Goal: Transaction & Acquisition: Download file/media

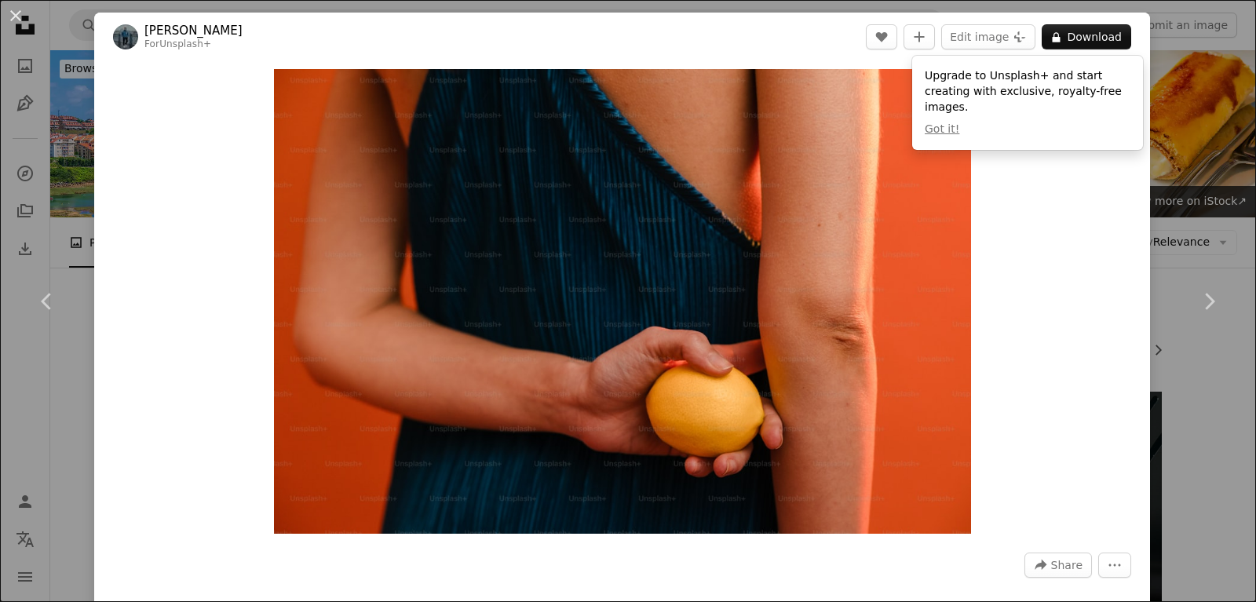
scroll to position [681, 0]
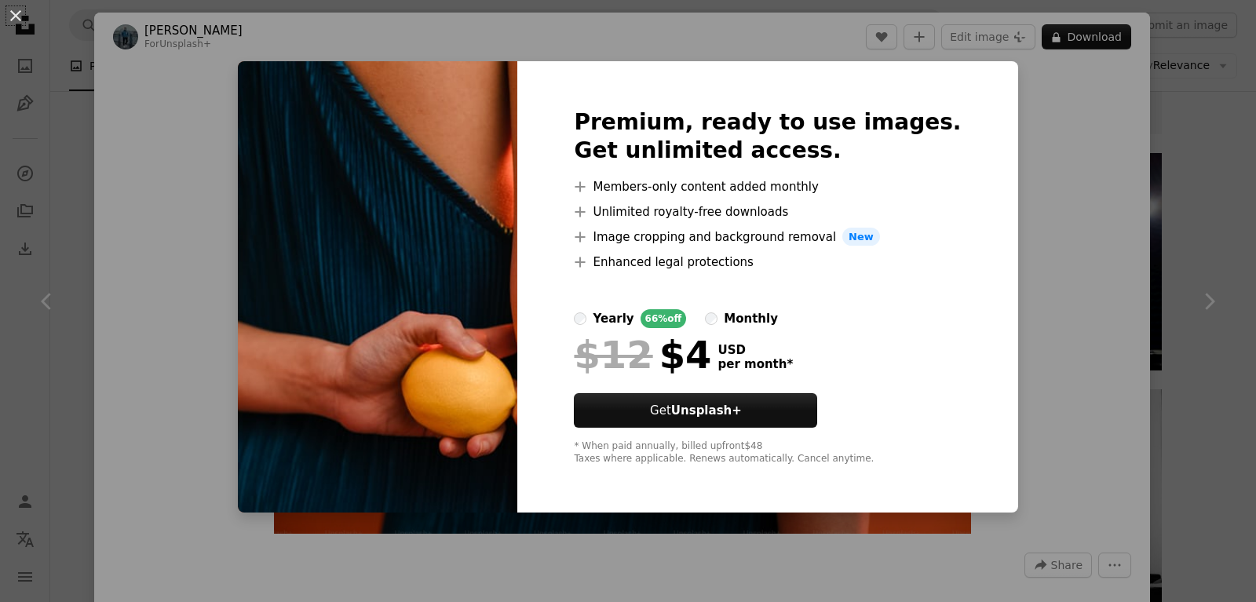
click at [1070, 208] on div "An X shape Premium, ready to use images. Get unlimited access. A plus sign Memb…" at bounding box center [628, 301] width 1256 height 602
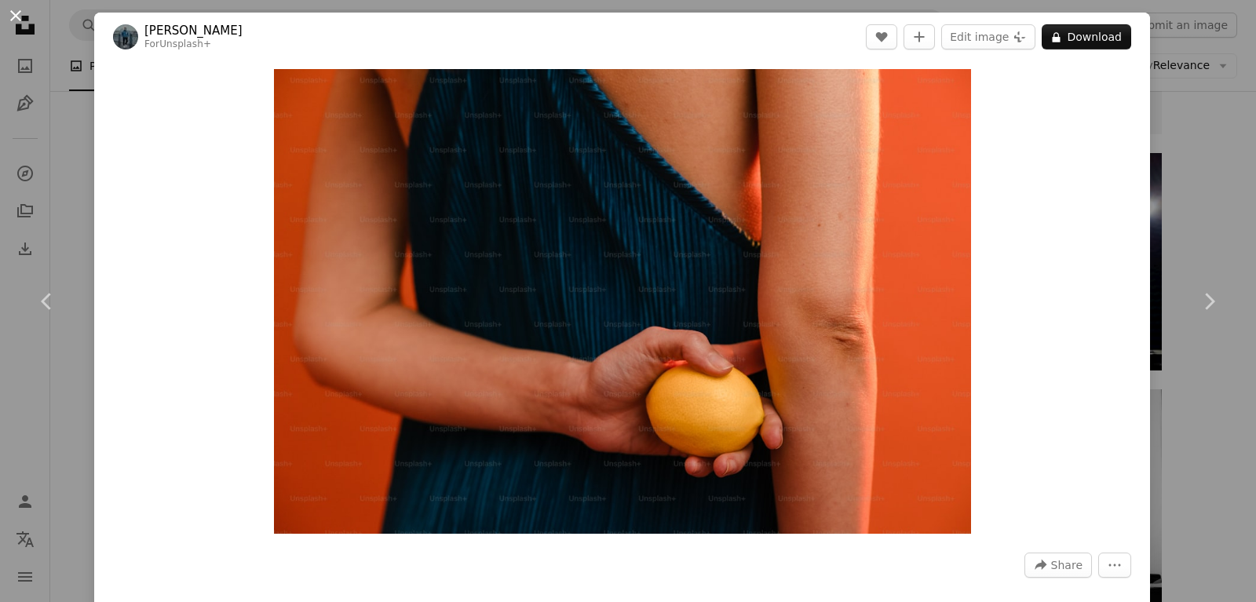
click at [11, 8] on button "An X shape" at bounding box center [15, 15] width 19 height 19
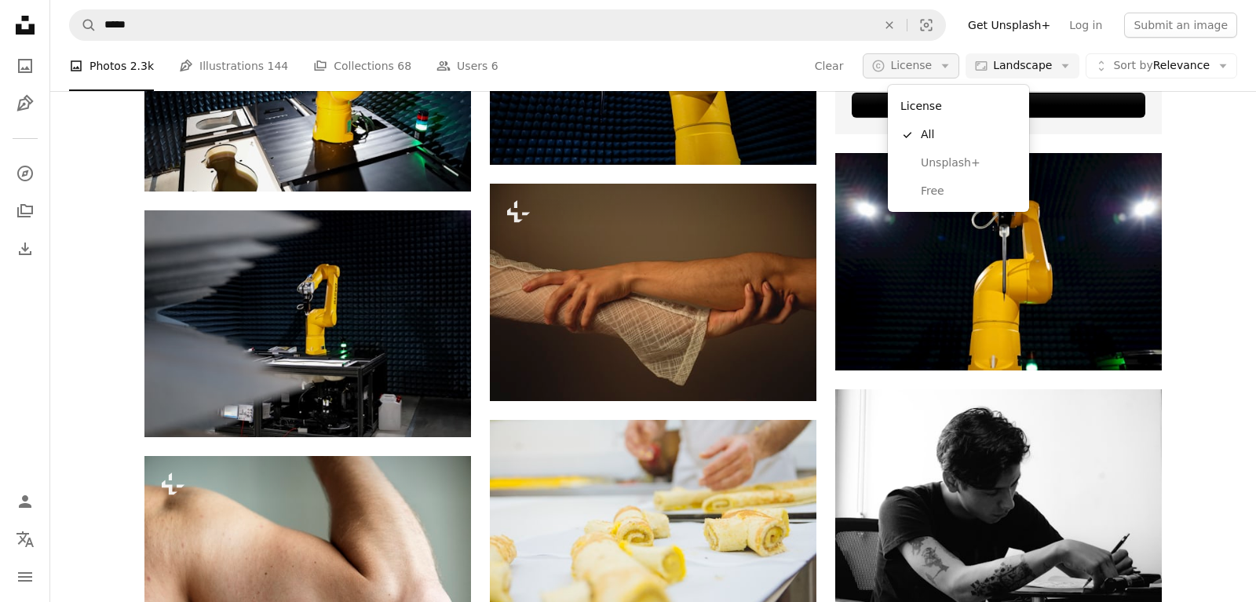
click at [932, 68] on span "License" at bounding box center [911, 65] width 42 height 13
click at [936, 196] on span "Free" at bounding box center [969, 192] width 96 height 16
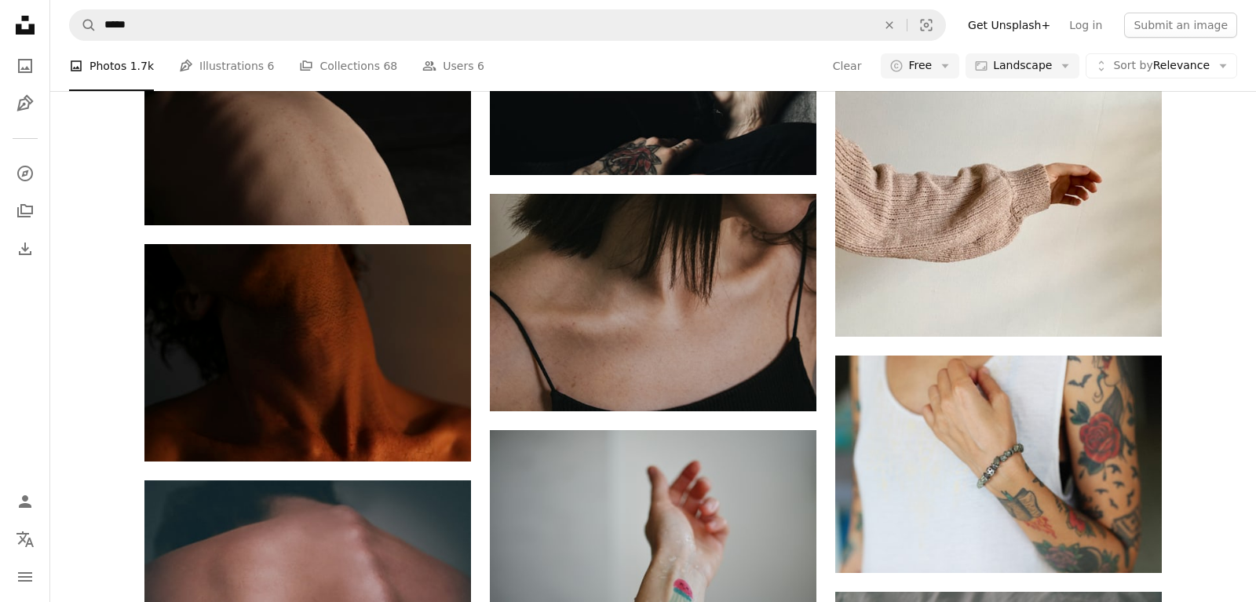
scroll to position [7087, 0]
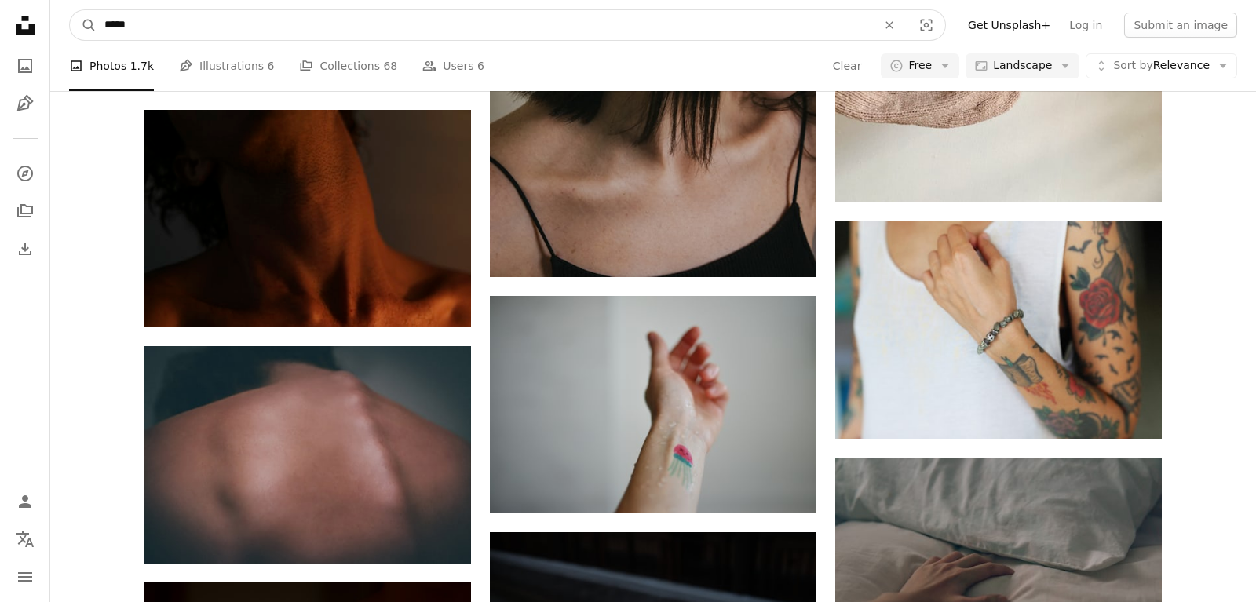
click at [203, 22] on input "*****" at bounding box center [485, 25] width 776 height 30
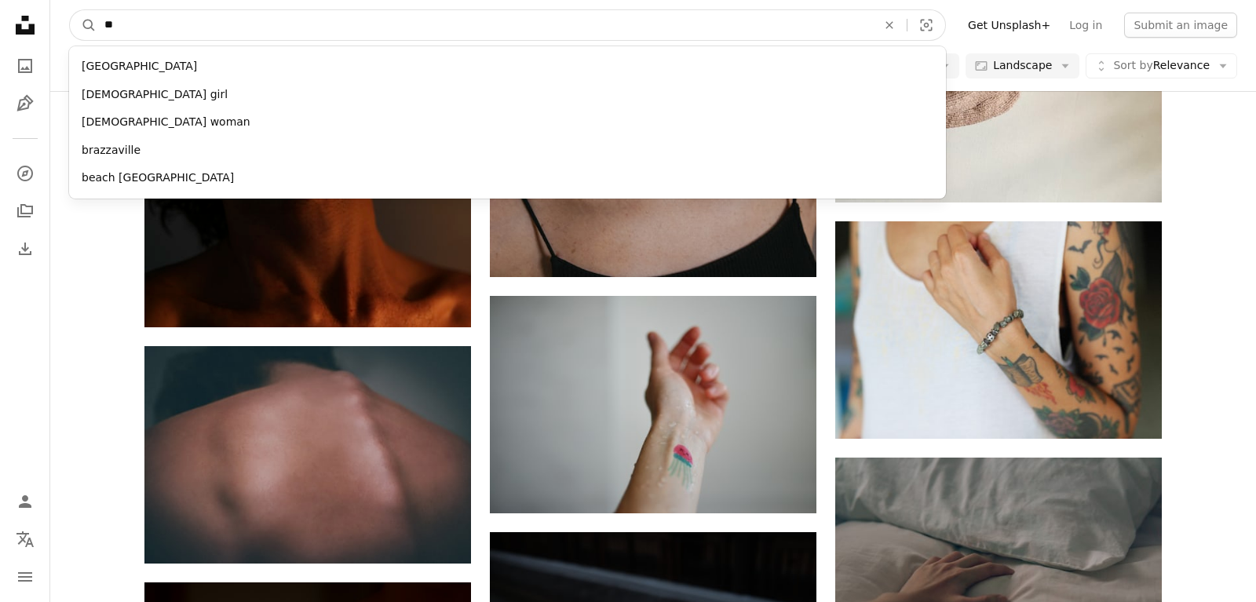
type input "*"
type input "***"
click button "A magnifying glass" at bounding box center [83, 25] width 27 height 30
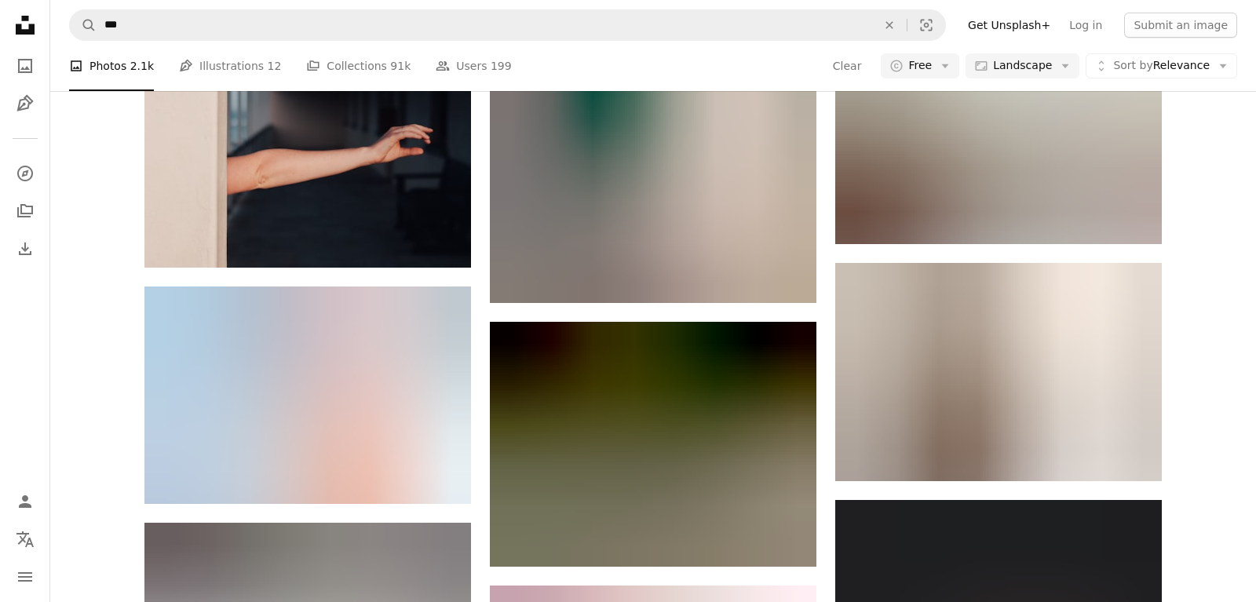
scroll to position [841, 0]
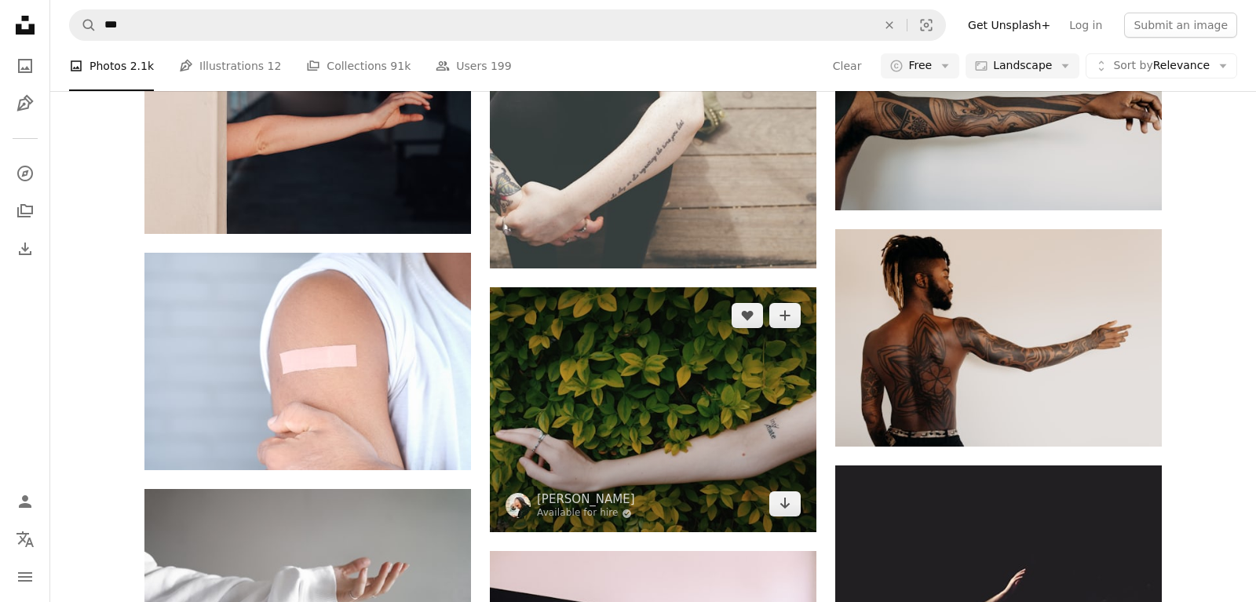
click at [674, 287] on img at bounding box center [653, 409] width 327 height 245
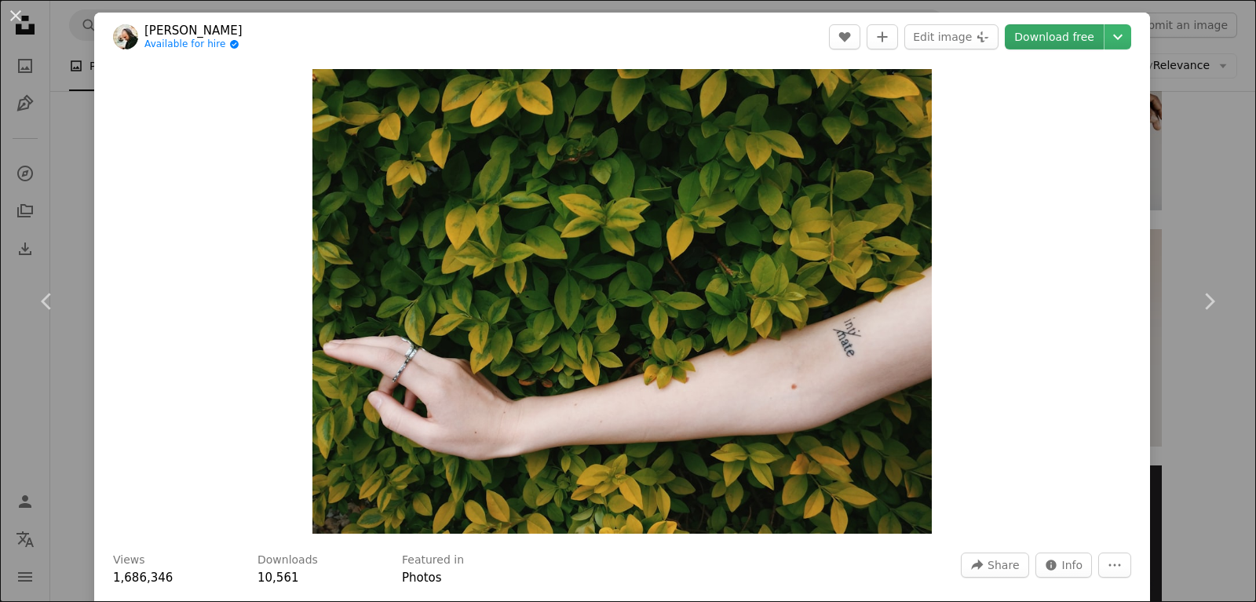
click at [1087, 26] on link "Download free" at bounding box center [1054, 36] width 99 height 25
